Goal: Information Seeking & Learning: Check status

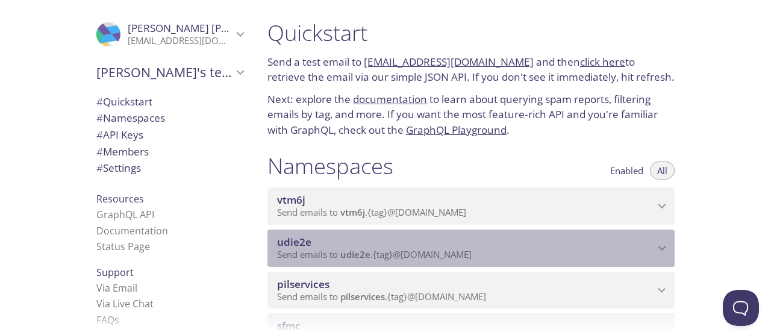
click at [515, 243] on span "udie2e" at bounding box center [465, 242] width 377 height 13
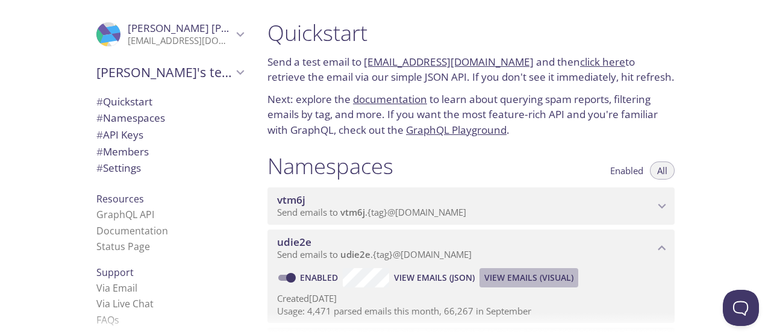
click at [539, 276] on span "View Emails (Visual)" at bounding box center [528, 278] width 89 height 14
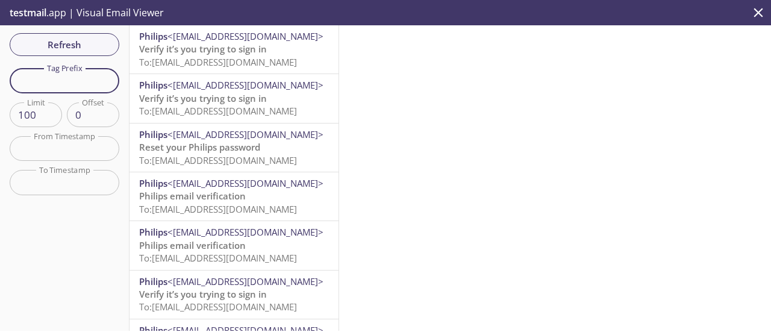
click at [69, 81] on input "text" at bounding box center [65, 80] width 110 height 25
click at [88, 82] on input "test1" at bounding box center [65, 80] width 110 height 25
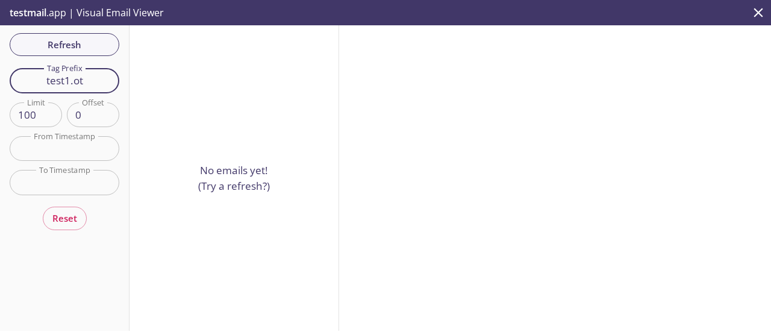
click at [88, 82] on input "test1.ot" at bounding box center [65, 80] width 110 height 25
click at [93, 78] on input "test.ot1" at bounding box center [65, 80] width 110 height 25
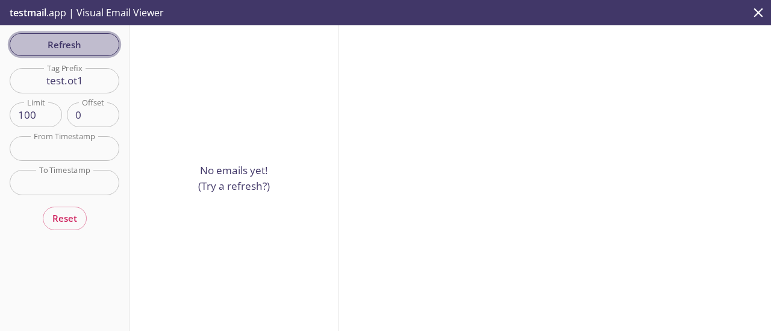
click at [71, 48] on span "Refresh" at bounding box center [64, 45] width 90 height 16
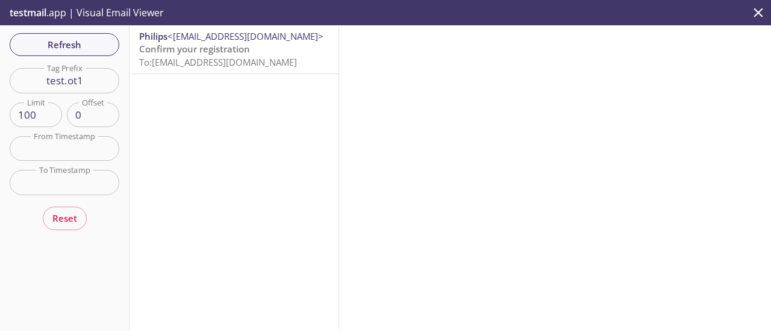
click at [284, 45] on p "Confirm your registration To: [EMAIL_ADDRESS][DOMAIN_NAME]" at bounding box center [234, 56] width 190 height 26
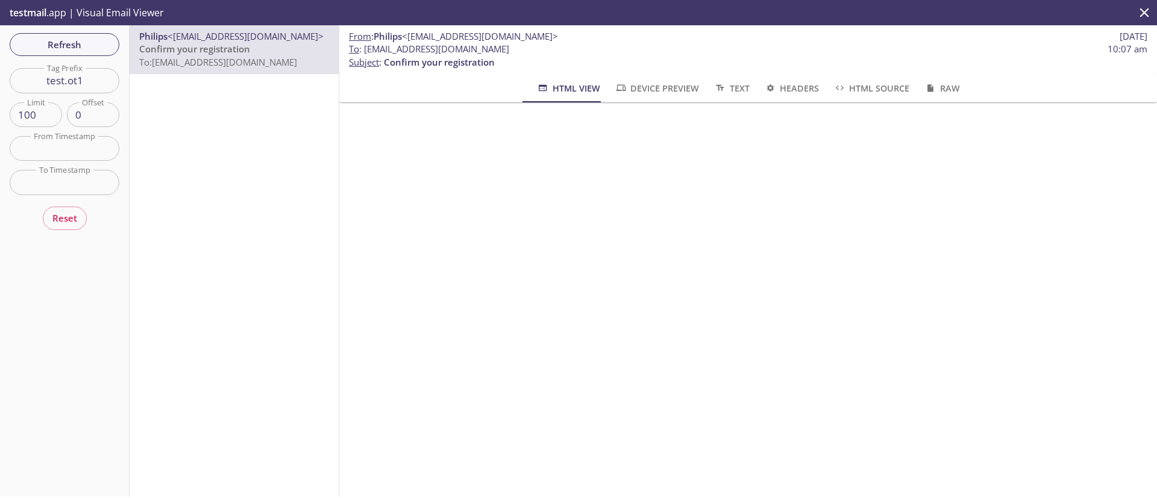
scroll to position [95, 0]
click at [93, 84] on input "test.ot1" at bounding box center [65, 80] width 110 height 25
type input "test.old1"
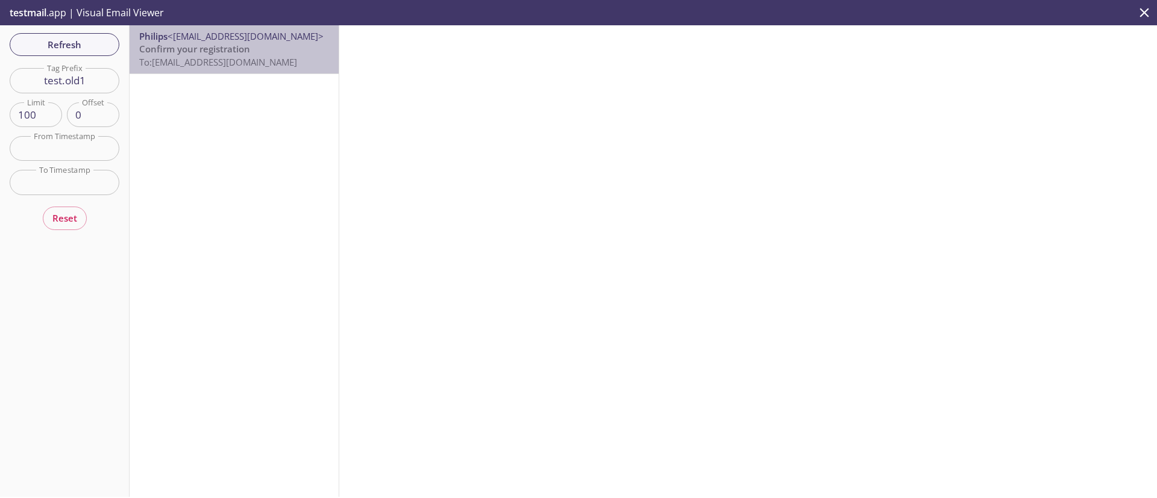
click at [291, 44] on p "Confirm your registration To: [EMAIL_ADDRESS][DOMAIN_NAME]" at bounding box center [234, 56] width 190 height 26
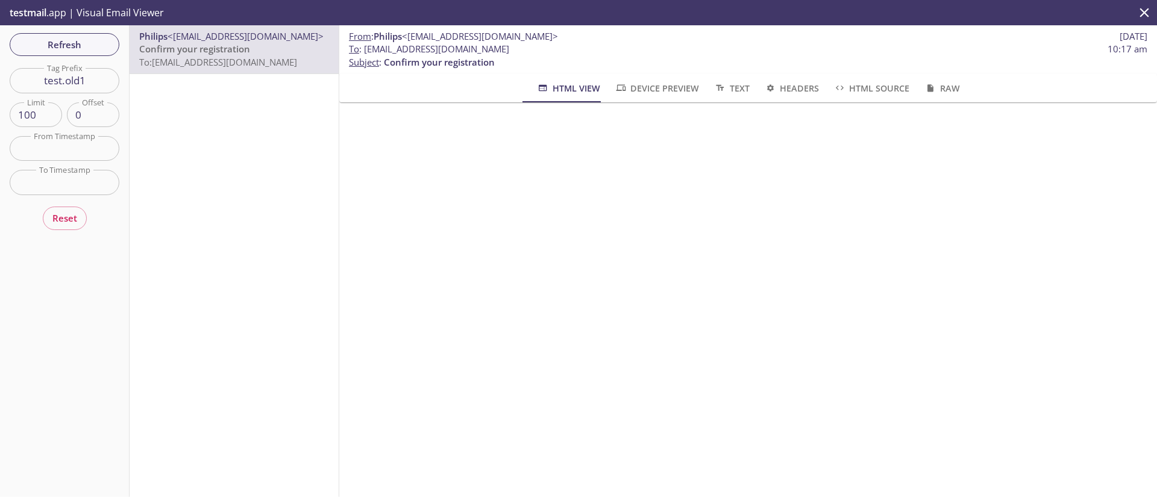
scroll to position [81, 0]
click at [72, 39] on span "Refresh" at bounding box center [64, 45] width 90 height 16
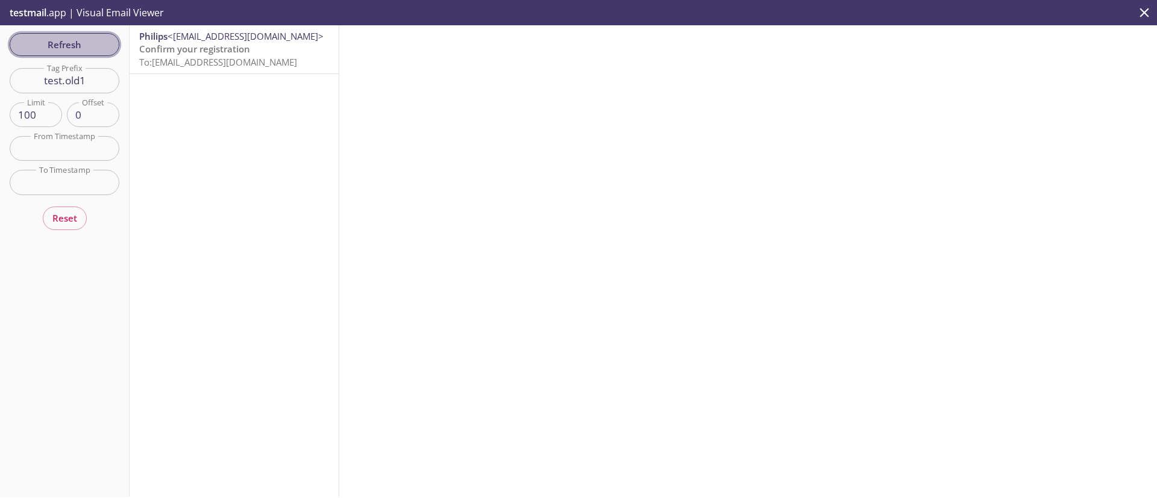
click at [72, 39] on span "Refresh" at bounding box center [64, 45] width 90 height 16
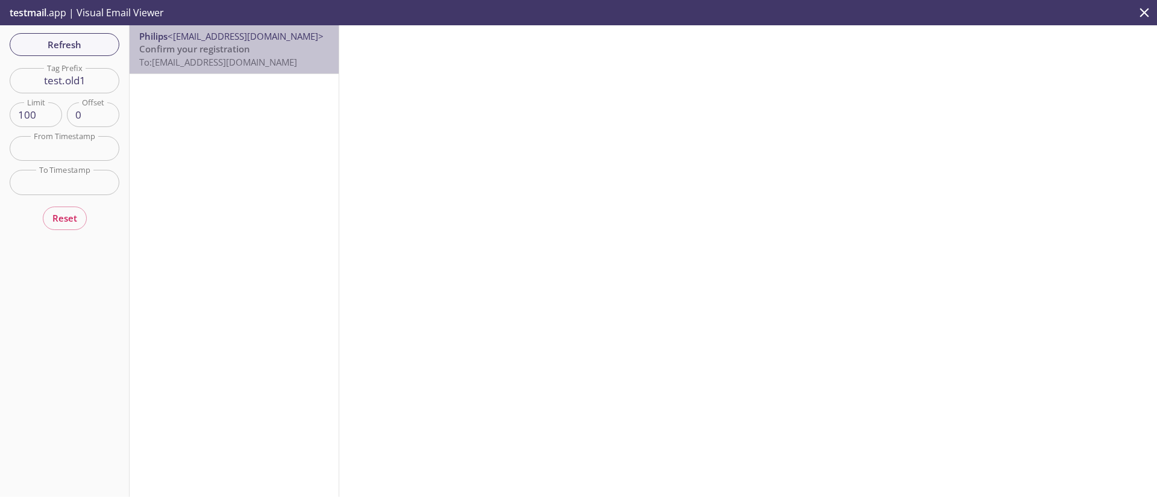
click at [301, 40] on span "Philips <[EMAIL_ADDRESS][DOMAIN_NAME]>" at bounding box center [234, 36] width 190 height 13
